Goal: Find specific page/section: Find specific page/section

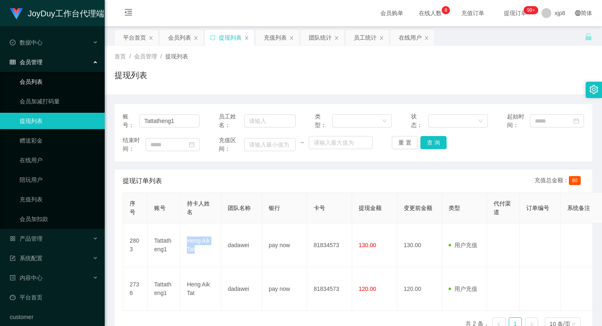
scroll to position [41, 0]
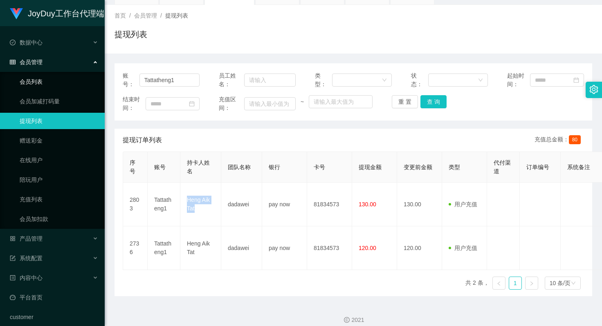
click at [40, 82] on link "会员列表" at bounding box center [59, 82] width 79 height 16
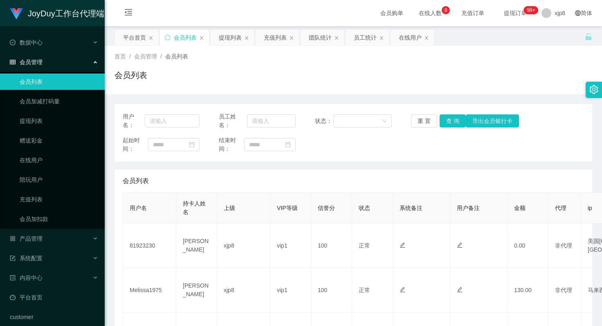
scroll to position [41, 0]
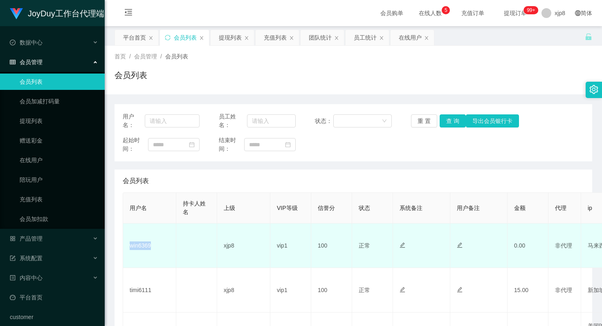
click at [138, 247] on td "win6369" at bounding box center [149, 246] width 53 height 45
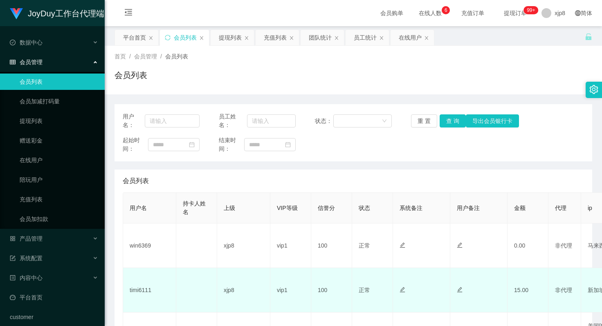
click at [143, 291] on td "timi6111" at bounding box center [149, 290] width 53 height 45
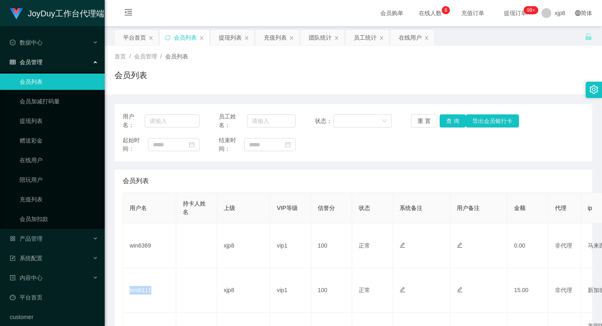
copy td "timi6111"
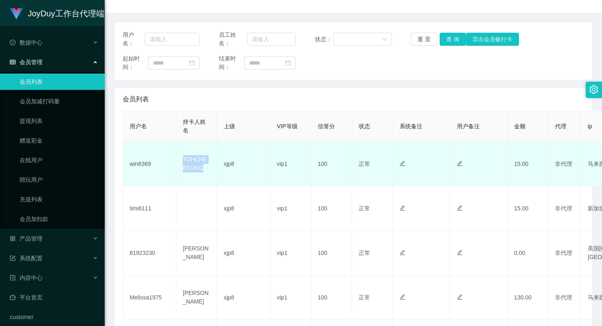
drag, startPoint x: 189, startPoint y: 164, endPoint x: 198, endPoint y: 170, distance: 11.6
click at [198, 170] on td "TOHCHEEFONG" at bounding box center [196, 164] width 41 height 45
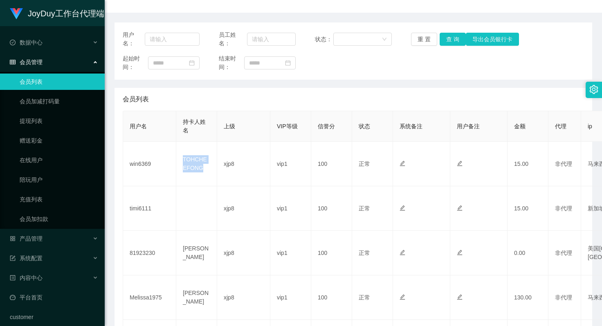
copy td "TOHCHEEFONG"
